Goal: Information Seeking & Learning: Learn about a topic

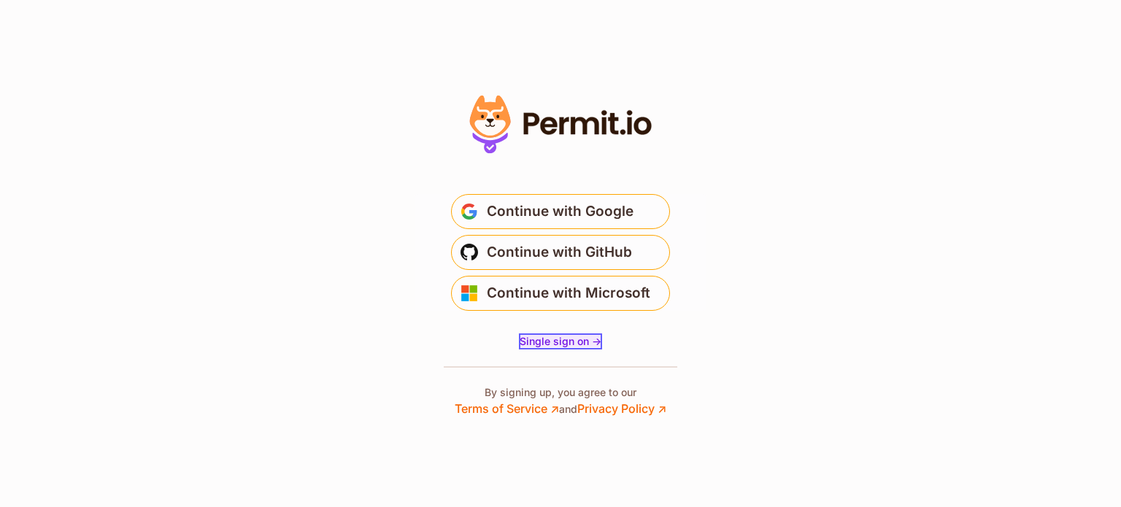
click at [558, 344] on span "Single sign on ->" at bounding box center [561, 341] width 82 height 12
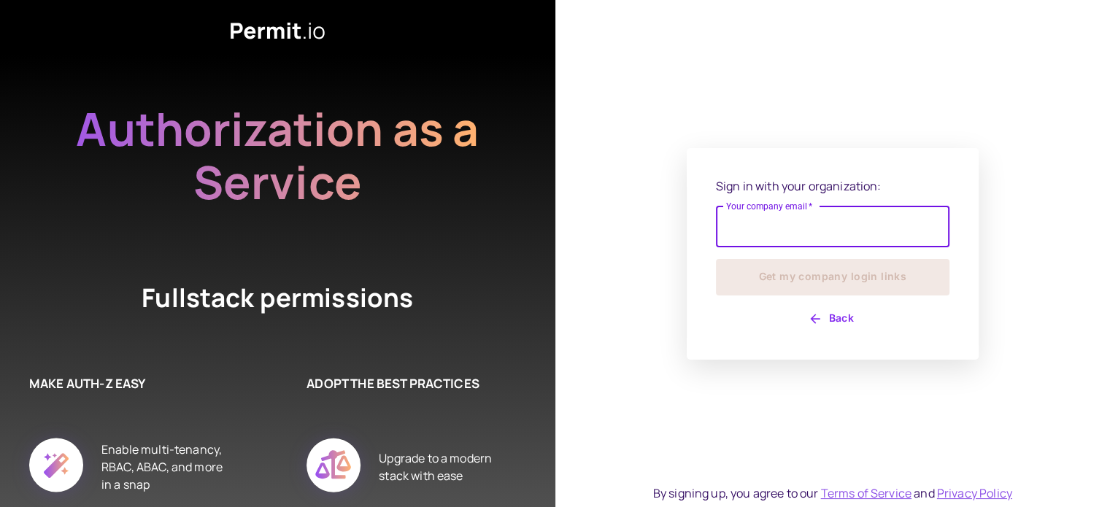
click at [832, 320] on button "Back" at bounding box center [833, 318] width 234 height 23
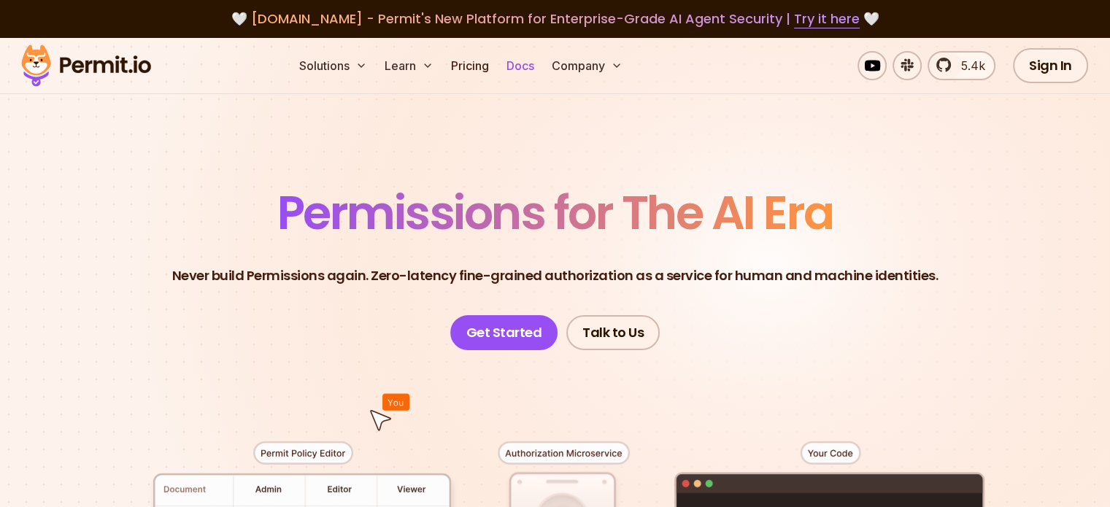
click at [540, 70] on link "Docs" at bounding box center [520, 65] width 39 height 29
